Goal: Information Seeking & Learning: Learn about a topic

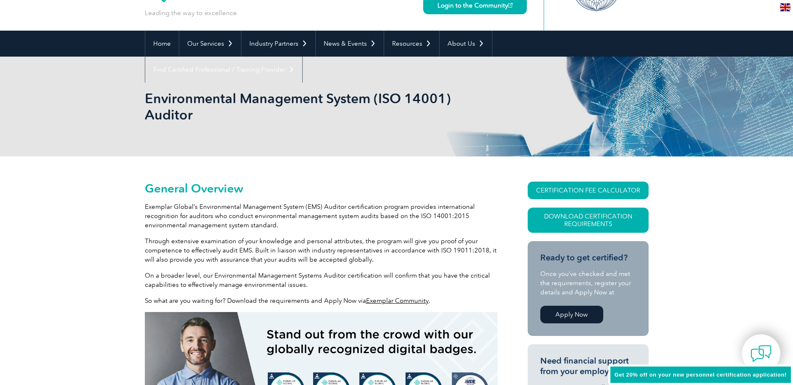
scroll to position [134, 0]
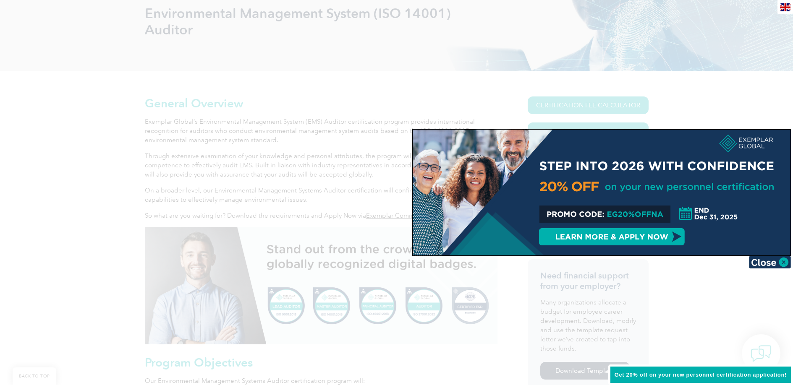
click at [591, 225] on div at bounding box center [602, 193] width 378 height 126
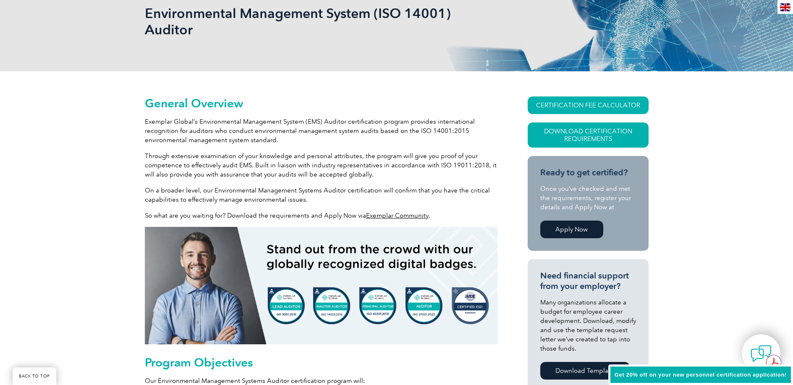
scroll to position [0, 0]
click at [560, 229] on link "Apply Now" at bounding box center [571, 230] width 63 height 18
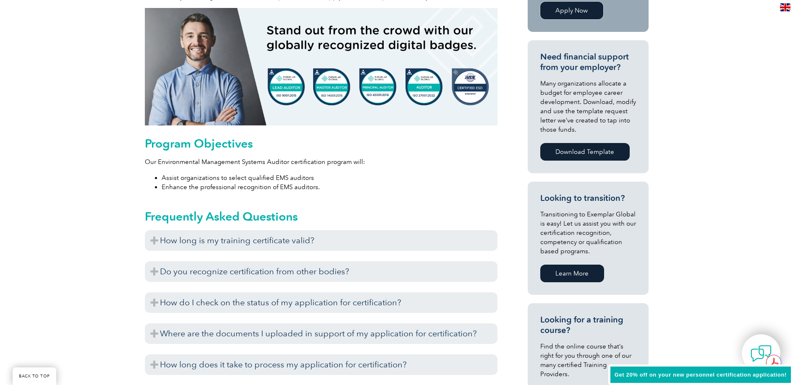
scroll to position [359, 0]
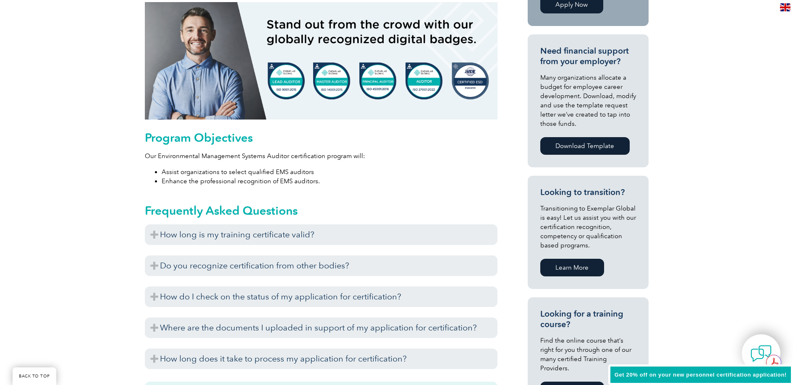
click at [567, 269] on link "Learn More" at bounding box center [572, 268] width 64 height 18
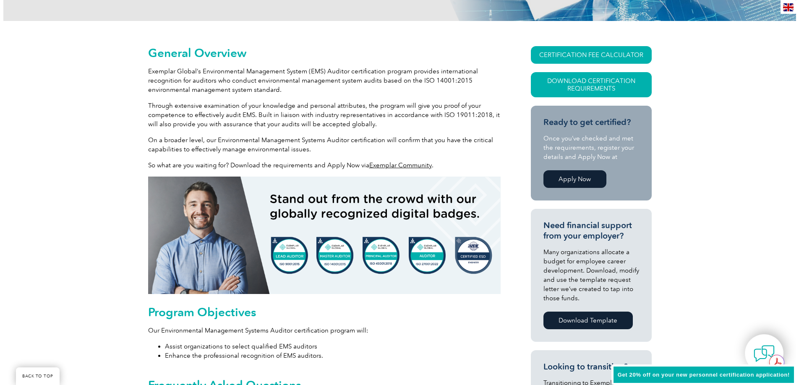
scroll to position [182, 0]
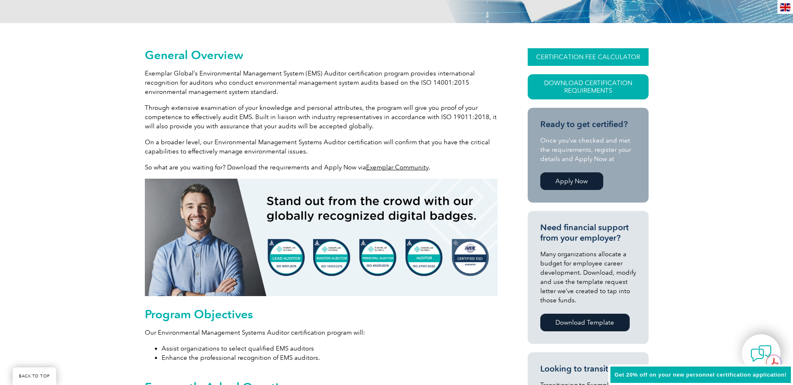
click at [589, 58] on link "CERTIFICATION FEE CALCULATOR" at bounding box center [588, 57] width 121 height 18
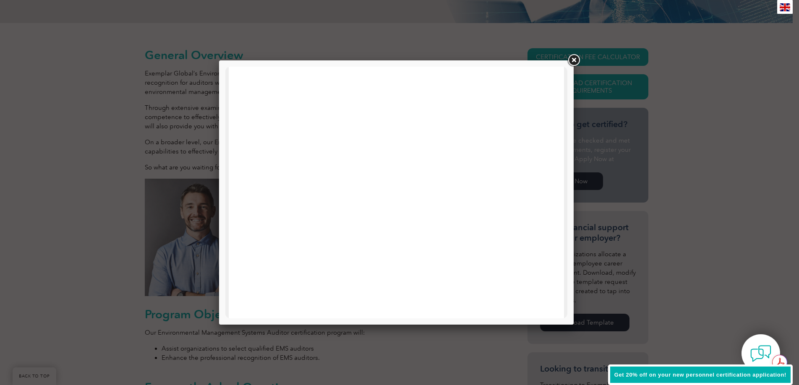
scroll to position [312, 0]
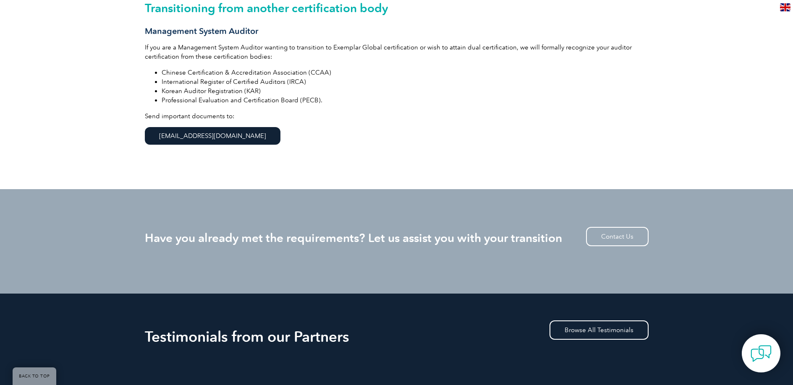
scroll to position [125, 0]
